Goal: Navigation & Orientation: Find specific page/section

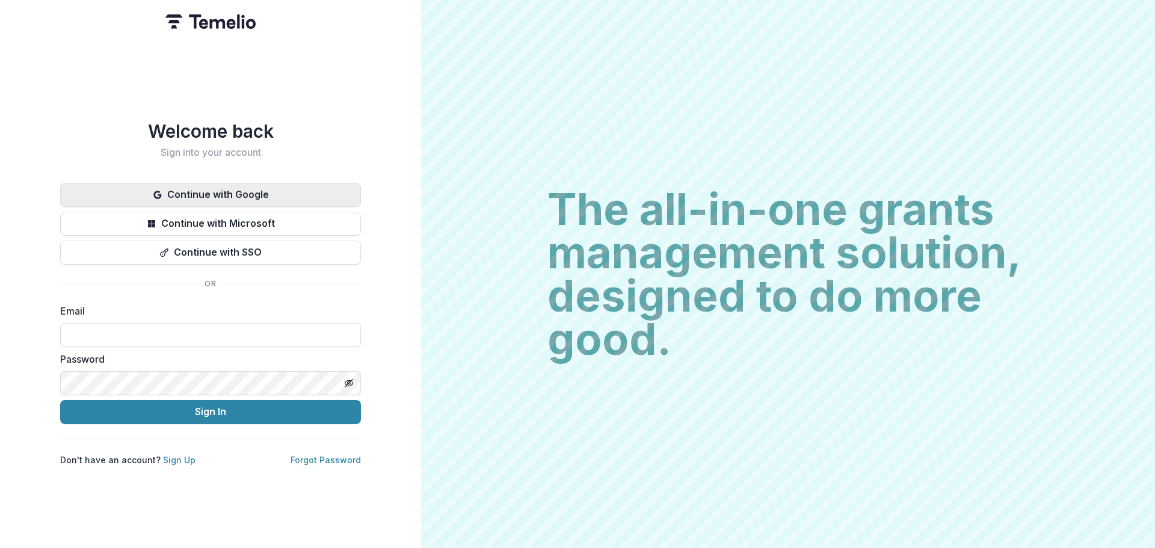
click at [210, 187] on button "Continue with Google" at bounding box center [210, 195] width 301 height 24
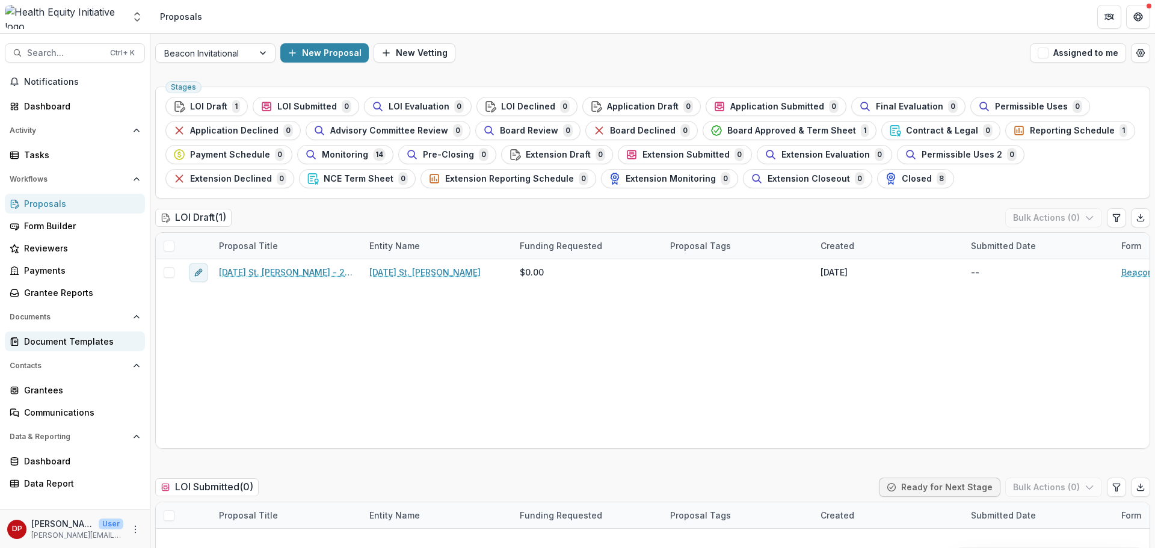
click at [95, 343] on div "Document Templates" at bounding box center [79, 341] width 111 height 13
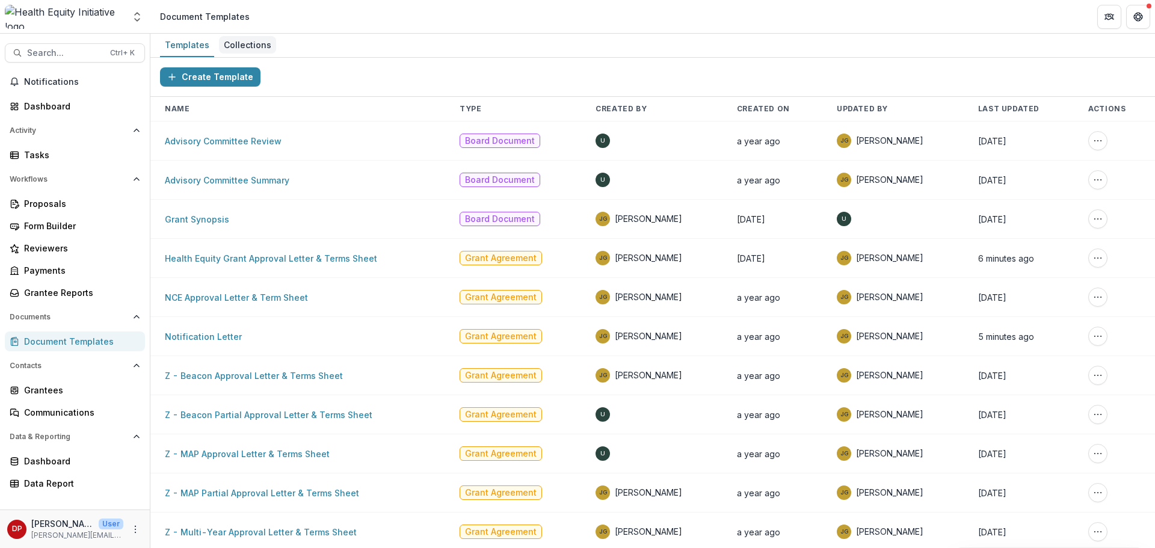
click at [241, 43] on div "Collections" at bounding box center [247, 44] width 57 height 17
